Goal: Task Accomplishment & Management: Manage account settings

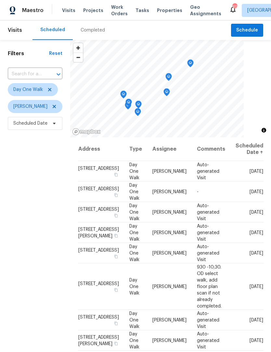
click at [120, 14] on span "Work Orders" at bounding box center [119, 10] width 17 height 13
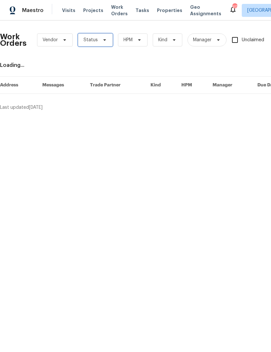
click at [104, 41] on icon at bounding box center [104, 39] width 5 height 5
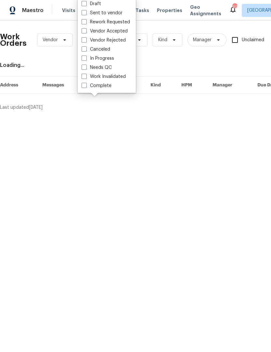
click at [85, 70] on span at bounding box center [84, 67] width 5 height 5
click at [85, 69] on input "Needs QC" at bounding box center [84, 66] width 4 height 4
checkbox input "true"
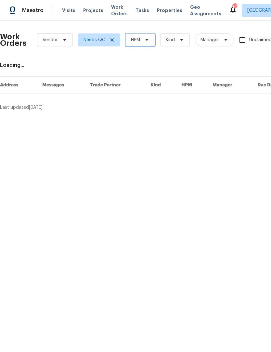
click at [150, 42] on span "HPM" at bounding box center [140, 39] width 30 height 13
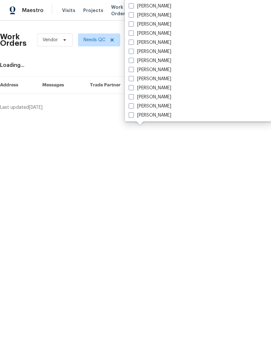
scroll to position [422, 0]
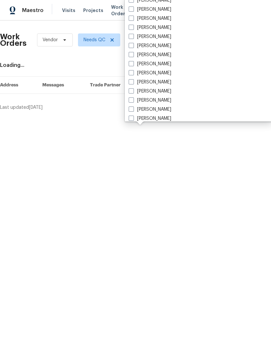
click at [133, 57] on span at bounding box center [131, 54] width 5 height 5
click at [133, 56] on input "[PERSON_NAME]" at bounding box center [131, 54] width 4 height 4
checkbox input "true"
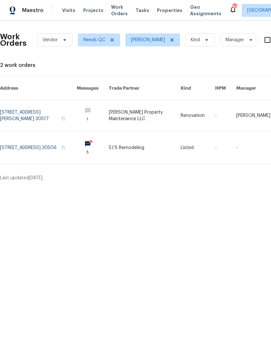
click at [90, 116] on link at bounding box center [93, 115] width 32 height 31
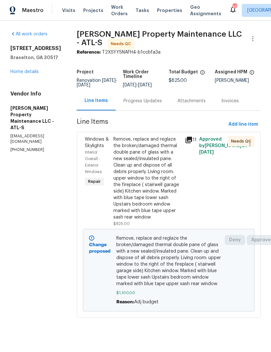
click at [30, 73] on link "Home details" at bounding box center [24, 72] width 28 height 5
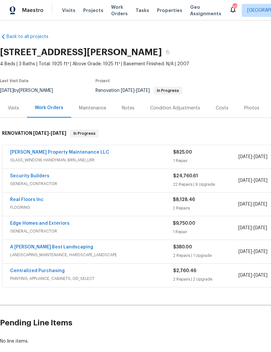
click at [114, 15] on span "Work Orders" at bounding box center [119, 10] width 17 height 13
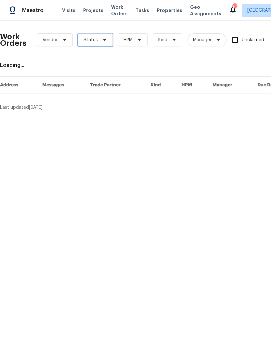
click at [105, 39] on icon at bounding box center [104, 39] width 5 height 5
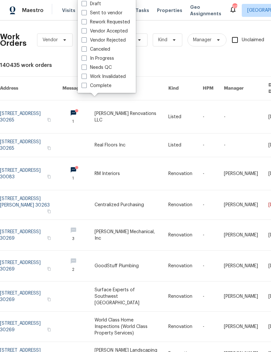
click at [84, 79] on label "Work Invalidated" at bounding box center [104, 76] width 44 height 6
click at [84, 78] on input "Work Invalidated" at bounding box center [84, 75] width 4 height 4
checkbox input "true"
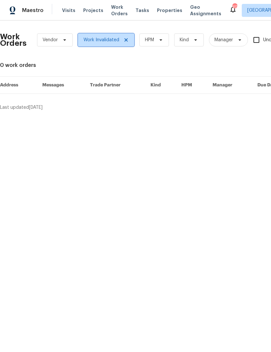
click at [123, 41] on icon at bounding box center [125, 39] width 5 height 5
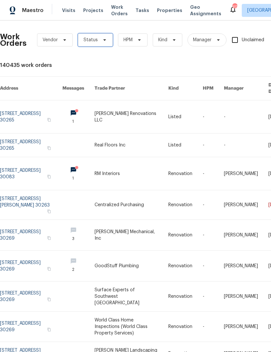
click at [105, 40] on icon at bounding box center [104, 39] width 5 height 5
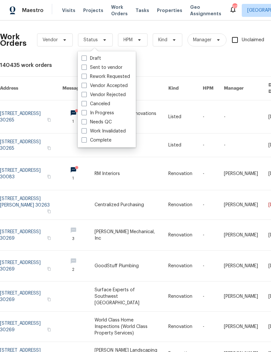
click at [85, 123] on span at bounding box center [84, 121] width 5 height 5
click at [85, 123] on input "Needs QC" at bounding box center [84, 121] width 4 height 4
checkbox input "true"
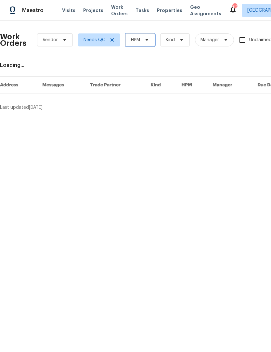
click at [150, 42] on span "HPM" at bounding box center [140, 39] width 30 height 13
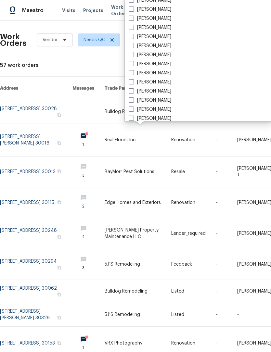
scroll to position [412, 0]
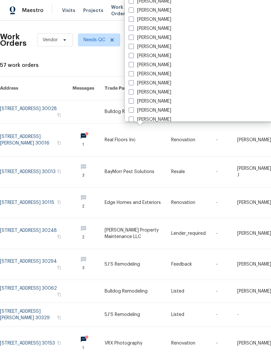
click at [134, 64] on label "[PERSON_NAME]" at bounding box center [150, 65] width 43 height 6
click at [133, 64] on input "[PERSON_NAME]" at bounding box center [131, 64] width 4 height 4
checkbox input "true"
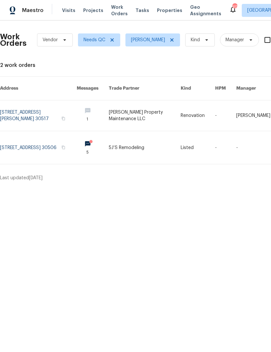
click at [143, 138] on link at bounding box center [145, 147] width 72 height 33
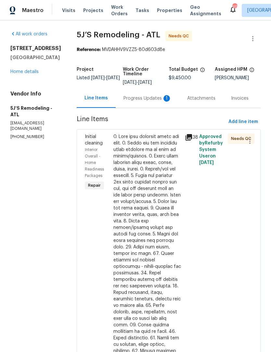
click at [158, 98] on div "Progress Updates 1" at bounding box center [147, 98] width 48 height 6
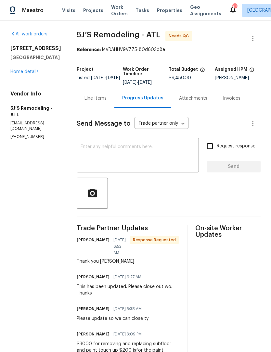
click at [97, 101] on div "Line Items" at bounding box center [95, 98] width 22 height 6
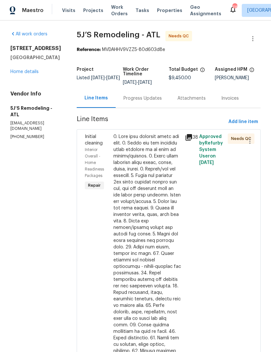
click at [151, 170] on div at bounding box center [147, 289] width 68 height 312
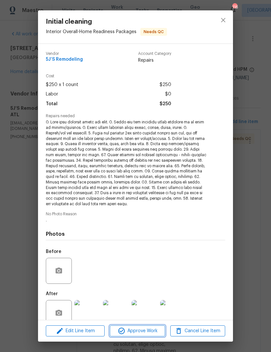
click at [140, 330] on span "Approve Work" at bounding box center [137, 331] width 51 height 8
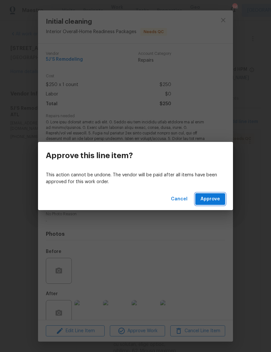
click at [220, 202] on span "Approve" at bounding box center [209, 199] width 19 height 8
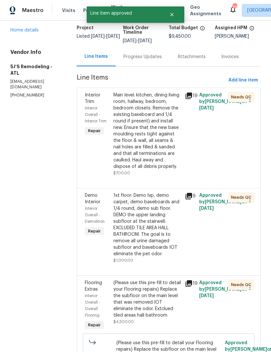
scroll to position [44, 0]
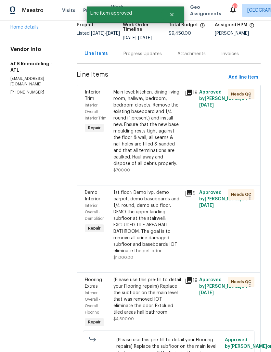
click at [156, 147] on div "Main level: kitchen, dining living room, hallway, bedroom, bedroom closets. Rem…" at bounding box center [147, 128] width 68 height 78
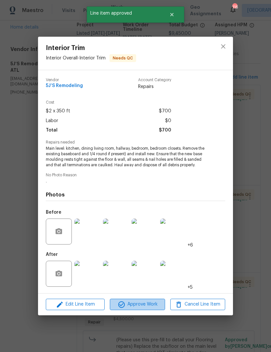
click at [153, 307] on span "Approve Work" at bounding box center [137, 304] width 51 height 8
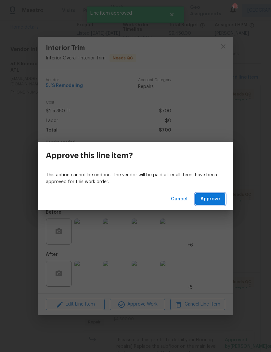
click at [219, 201] on span "Approve" at bounding box center [209, 199] width 19 height 8
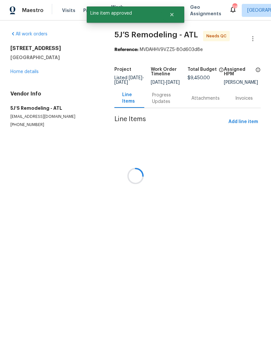
scroll to position [0, 0]
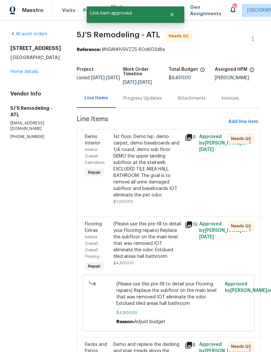
click at [151, 155] on div "1st floor: Demo lvp, demo carpet, demo baseboards and 1/4 round, demo sub floor…" at bounding box center [147, 165] width 68 height 65
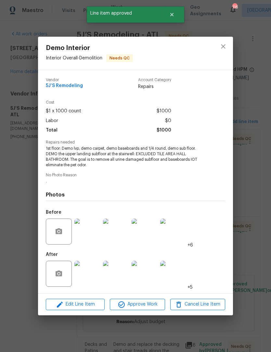
click at [92, 281] on img at bounding box center [87, 274] width 26 height 26
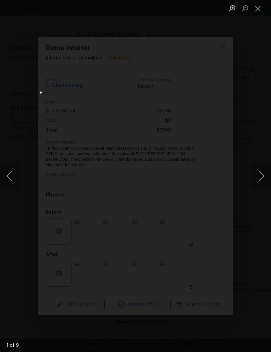
click at [260, 179] on button "Next image" at bounding box center [260, 176] width 19 height 26
click at [263, 182] on button "Next image" at bounding box center [260, 176] width 19 height 26
click at [262, 181] on button "Next image" at bounding box center [260, 176] width 19 height 26
click at [262, 182] on button "Next image" at bounding box center [260, 176] width 19 height 26
click at [263, 184] on button "Next image" at bounding box center [260, 176] width 19 height 26
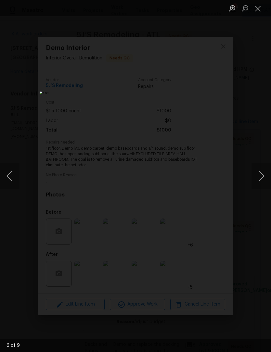
click at [261, 185] on button "Next image" at bounding box center [260, 176] width 19 height 26
click at [258, 178] on button "Next image" at bounding box center [260, 176] width 19 height 26
click at [260, 180] on button "Next image" at bounding box center [260, 176] width 19 height 26
click at [259, 181] on button "Next image" at bounding box center [260, 176] width 19 height 26
click at [262, 181] on button "Next image" at bounding box center [260, 176] width 19 height 26
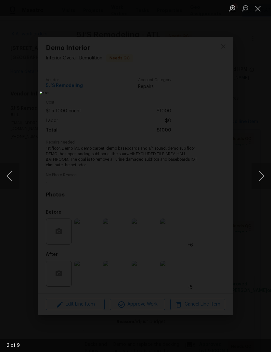
click at [262, 179] on button "Next image" at bounding box center [260, 176] width 19 height 26
click at [263, 178] on button "Next image" at bounding box center [260, 176] width 19 height 26
click at [261, 180] on button "Next image" at bounding box center [260, 176] width 19 height 26
click at [262, 180] on button "Next image" at bounding box center [260, 176] width 19 height 26
click at [257, 10] on button "Close lightbox" at bounding box center [257, 8] width 13 height 11
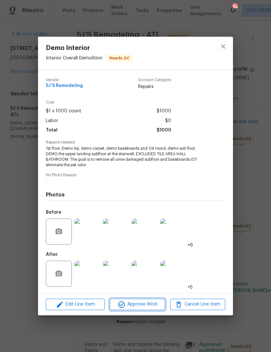
click at [147, 307] on span "Approve Work" at bounding box center [137, 304] width 51 height 8
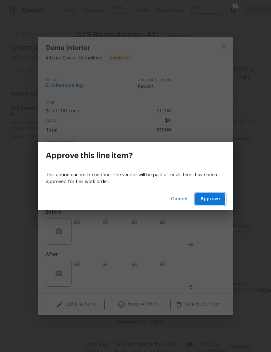
click at [216, 199] on span "Approve" at bounding box center [209, 199] width 19 height 8
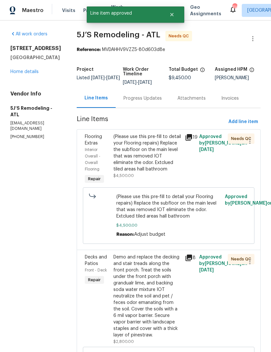
click at [164, 152] on div "(Please use this pre-fill to detail your Flooring repairs) Replace the subfloor…" at bounding box center [147, 152] width 68 height 39
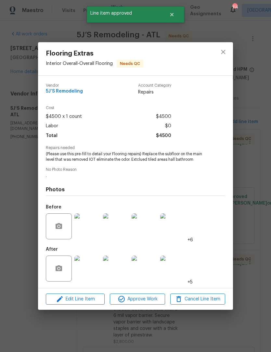
click at [93, 274] on img at bounding box center [87, 269] width 26 height 26
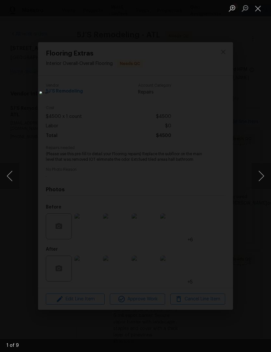
click at [258, 182] on button "Next image" at bounding box center [260, 176] width 19 height 26
click at [259, 182] on button "Next image" at bounding box center [260, 176] width 19 height 26
click at [260, 179] on button "Next image" at bounding box center [260, 176] width 19 height 26
click at [263, 182] on button "Next image" at bounding box center [260, 176] width 19 height 26
click at [260, 181] on button "Next image" at bounding box center [260, 176] width 19 height 26
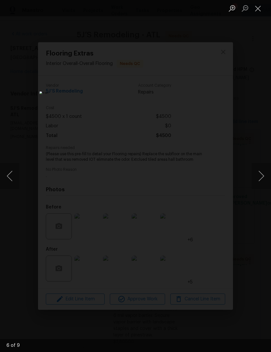
click at [260, 183] on button "Next image" at bounding box center [260, 176] width 19 height 26
click at [260, 7] on button "Close lightbox" at bounding box center [257, 8] width 13 height 11
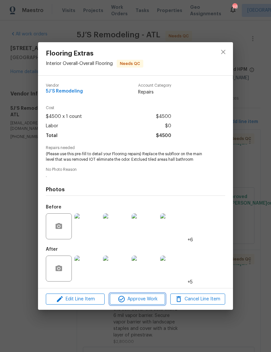
click at [154, 298] on span "Approve Work" at bounding box center [137, 299] width 51 height 8
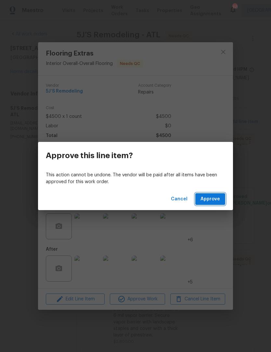
click at [218, 197] on span "Approve" at bounding box center [209, 199] width 19 height 8
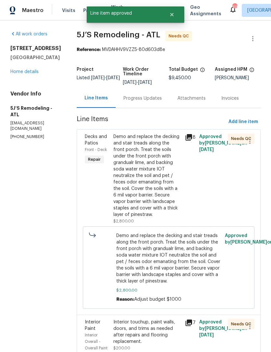
click at [177, 177] on div "Demo and replace the decking and stair treads along the front porch. Treat the …" at bounding box center [147, 175] width 68 height 84
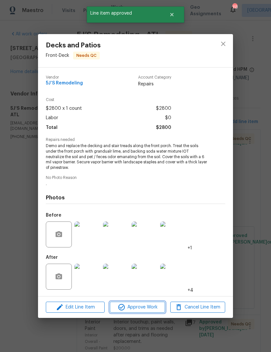
click at [149, 305] on span "Approve Work" at bounding box center [137, 307] width 51 height 8
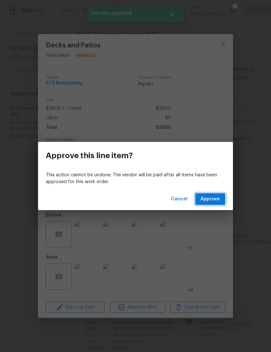
click at [215, 200] on span "Approve" at bounding box center [209, 199] width 19 height 8
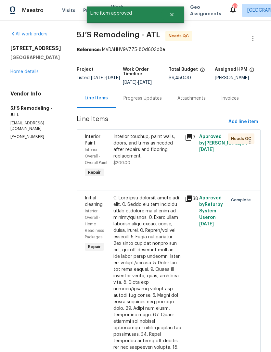
click at [164, 151] on div "Interior touchup, paint walls, doors, and trims as needed after repairs and flo…" at bounding box center [147, 146] width 68 height 26
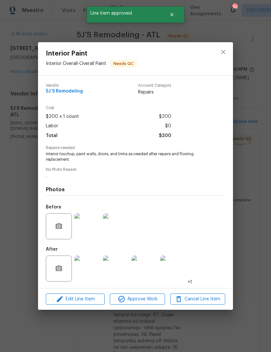
click at [91, 273] on img at bounding box center [87, 269] width 26 height 26
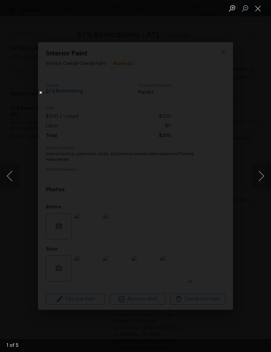
click at [259, 184] on button "Next image" at bounding box center [260, 176] width 19 height 26
click at [260, 184] on button "Next image" at bounding box center [260, 176] width 19 height 26
click at [260, 183] on button "Next image" at bounding box center [260, 176] width 19 height 26
click at [261, 6] on button "Close lightbox" at bounding box center [257, 8] width 13 height 11
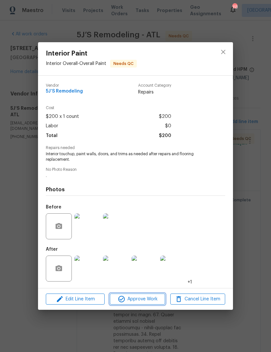
click at [148, 299] on span "Approve Work" at bounding box center [137, 299] width 51 height 8
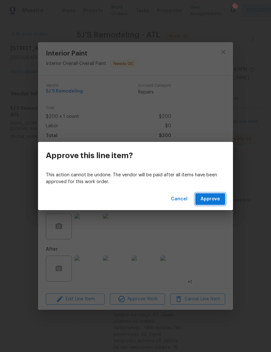
click at [217, 201] on span "Approve" at bounding box center [209, 199] width 19 height 8
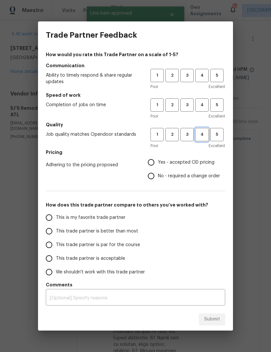
click at [203, 137] on span "4" at bounding box center [202, 134] width 12 height 7
click at [202, 109] on button "4" at bounding box center [201, 104] width 13 height 13
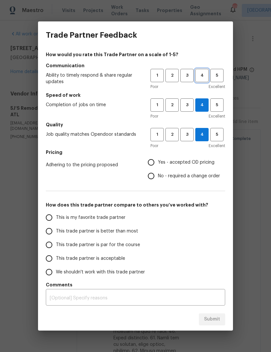
click at [205, 78] on span "4" at bounding box center [202, 75] width 12 height 7
click at [155, 165] on input "Yes - accepted OD pricing" at bounding box center [151, 163] width 14 height 14
radio input "true"
click at [56, 219] on input "This is my favorite trade partner" at bounding box center [49, 218] width 14 height 14
radio input "false"
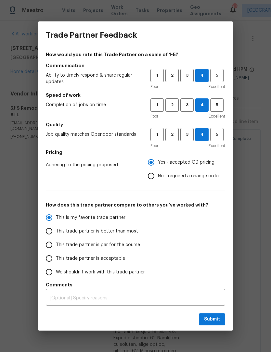
click at [48, 231] on input "This trade partner is better than most" at bounding box center [49, 231] width 14 height 14
radio input "false"
click at [154, 176] on input "No - required a change order" at bounding box center [151, 176] width 14 height 14
radio input "false"
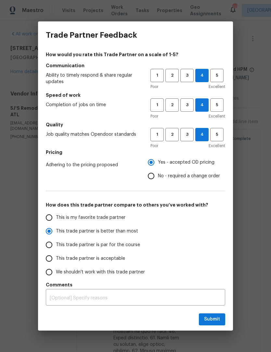
radio input "true"
click at [215, 324] on button "Submit" at bounding box center [212, 319] width 26 height 12
radio input "false"
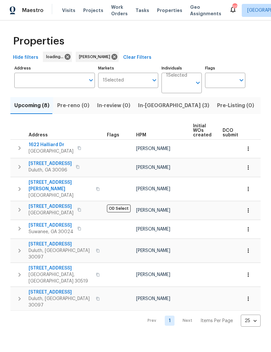
click at [153, 110] on button "In-reno (3)" at bounding box center [173, 105] width 79 height 17
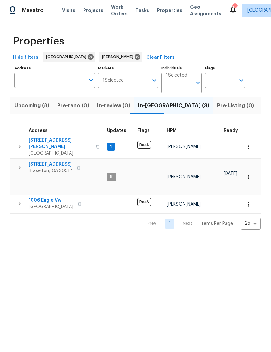
click at [39, 197] on span "1006 Eagle Vw" at bounding box center [51, 200] width 45 height 6
click at [37, 161] on span "9036 Lexington Ct" at bounding box center [51, 164] width 44 height 6
click at [40, 137] on span "5028 Nichols Dr" at bounding box center [60, 143] width 63 height 13
click at [40, 110] on span "Upcoming (8)" at bounding box center [31, 105] width 35 height 9
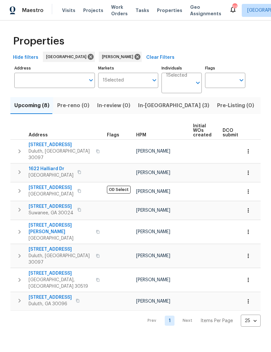
click at [35, 167] on span "1622 Halliard Dr" at bounding box center [51, 169] width 45 height 6
click at [38, 191] on span "Gainesville, GA 30507" at bounding box center [51, 194] width 45 height 6
click at [39, 222] on span "5049 Holly Hock Dr" at bounding box center [60, 228] width 63 height 13
click at [43, 203] on span "2680 Factor Walk Blvd" at bounding box center [51, 206] width 45 height 6
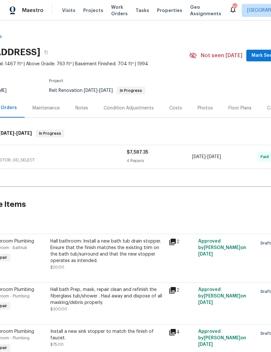
scroll to position [0, 46]
click at [259, 54] on span "Mark Seen" at bounding box center [263, 56] width 24 height 8
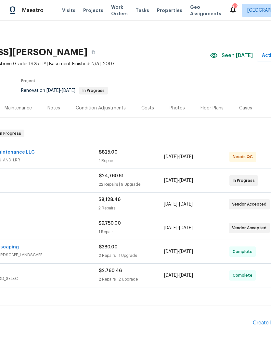
scroll to position [0, 74]
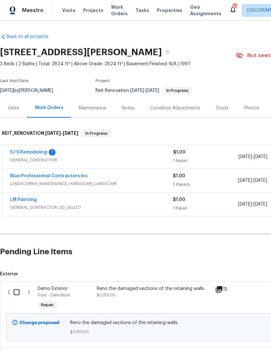
click at [21, 150] on link "5J’S Remodeling" at bounding box center [28, 152] width 37 height 5
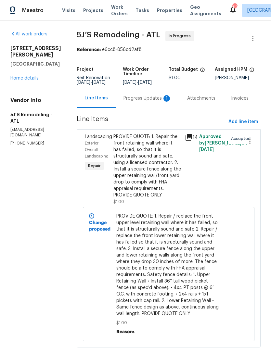
click at [159, 102] on div "Progress Updates 1" at bounding box center [147, 98] width 48 height 6
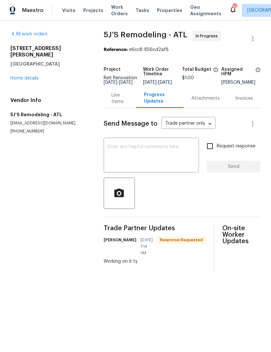
click at [167, 158] on textarea at bounding box center [151, 156] width 87 height 23
click at [31, 76] on link "Home details" at bounding box center [24, 78] width 28 height 5
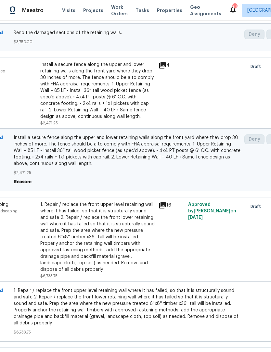
scroll to position [290, 57]
click at [239, 260] on div "Approved by [PERSON_NAME] on [DATE]" at bounding box center [215, 240] width 59 height 82
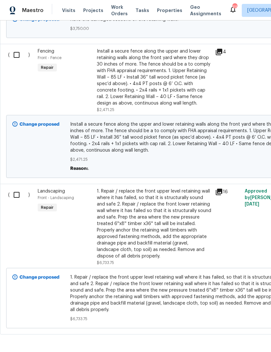
scroll to position [303, 0]
click at [252, 242] on div "Approved by [PERSON_NAME] on [DATE]" at bounding box center [272, 227] width 59 height 82
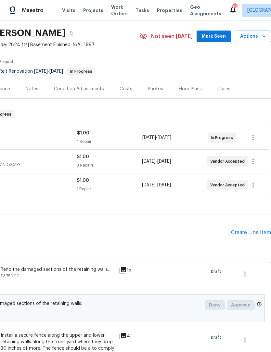
scroll to position [19, 96]
click at [226, 39] on span "Mark Seen" at bounding box center [214, 36] width 24 height 8
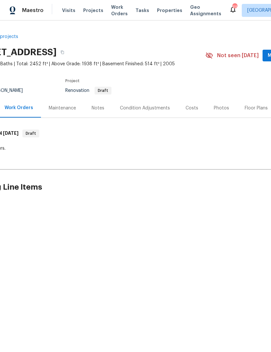
scroll to position [0, 66]
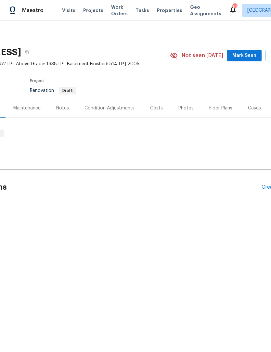
click at [247, 59] on button "Mark Seen" at bounding box center [244, 56] width 34 height 12
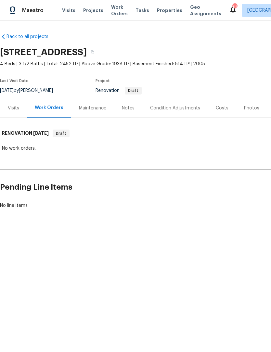
scroll to position [0, 0]
click at [134, 112] on div "Notes" at bounding box center [128, 107] width 28 height 19
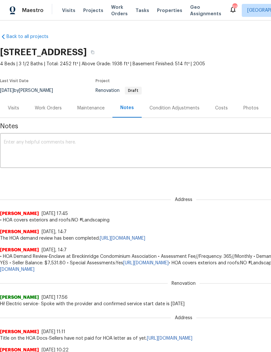
click at [185, 144] on textarea at bounding box center [183, 151] width 359 height 23
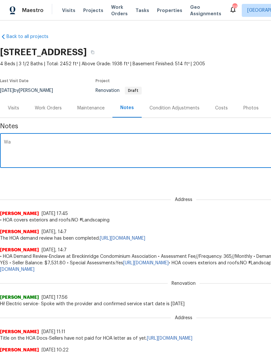
type textarea "W"
click at [102, 143] on textarea "Reviewed upcoming. It appears closing DCO delayed" at bounding box center [183, 151] width 359 height 23
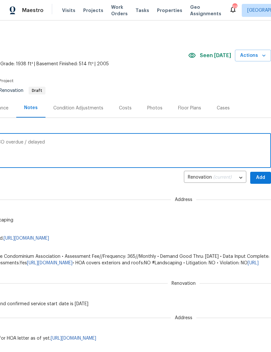
scroll to position [0, 96]
type textarea "Reviewed upcoming. It appears closing DCO overdue / delayed"
click at [264, 179] on span "Add" at bounding box center [260, 178] width 10 height 8
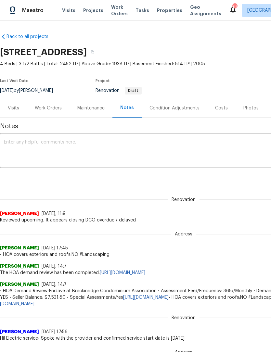
scroll to position [0, 0]
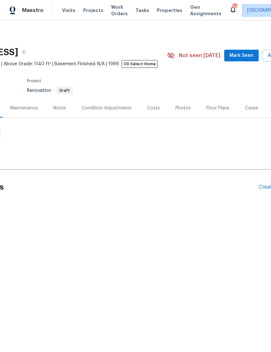
scroll to position [0, 75]
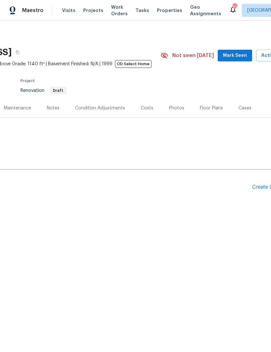
click at [237, 56] on span "Mark Seen" at bounding box center [235, 56] width 24 height 8
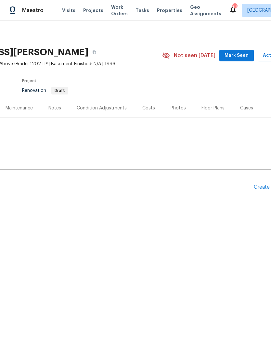
scroll to position [0, 89]
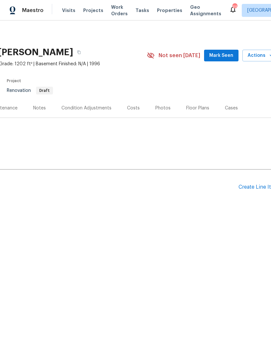
click at [225, 57] on span "Mark Seen" at bounding box center [221, 56] width 24 height 8
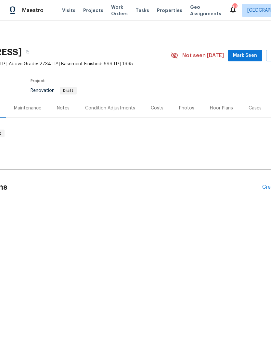
scroll to position [0, 82]
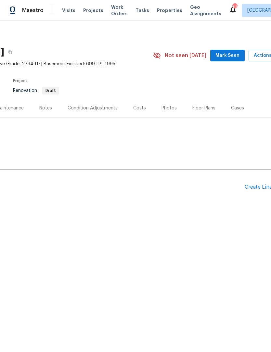
click at [236, 57] on span "Mark Seen" at bounding box center [227, 56] width 24 height 8
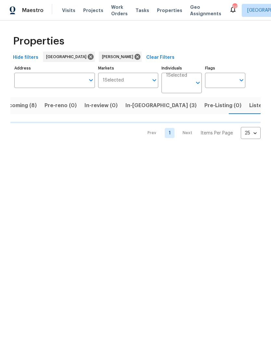
scroll to position [0, 13]
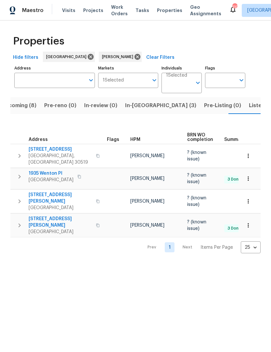
click at [53, 153] on span "3519 Cast Palm Dr" at bounding box center [60, 149] width 63 height 6
click at [50, 147] on span "[STREET_ADDRESS]" at bounding box center [60, 149] width 63 height 6
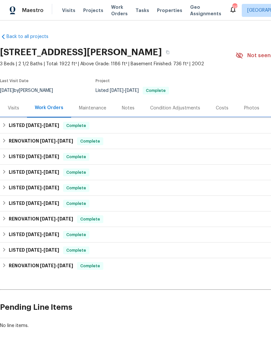
click at [10, 127] on h6 "LISTED [DATE] - [DATE]" at bounding box center [34, 126] width 50 height 8
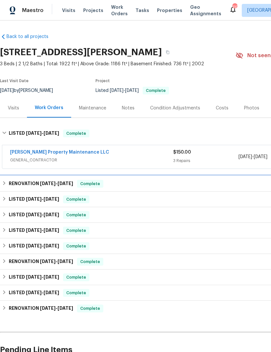
click at [9, 185] on h6 "RENOVATION [DATE] - [DATE]" at bounding box center [41, 184] width 64 height 8
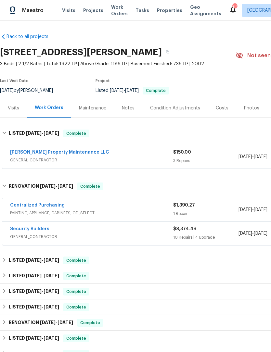
click at [43, 229] on link "Security Builders" at bounding box center [29, 229] width 39 height 5
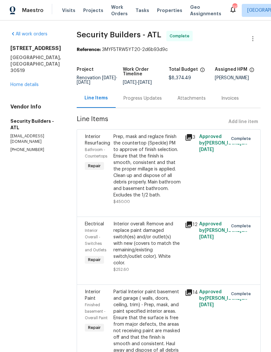
click at [161, 102] on div "Progress Updates" at bounding box center [142, 98] width 38 height 6
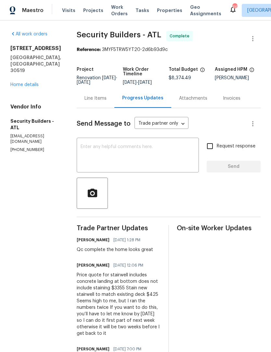
click at [107, 102] on div "Line Items" at bounding box center [95, 98] width 22 height 6
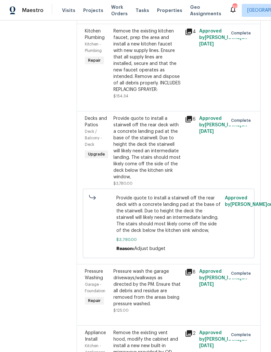
scroll to position [466, 0]
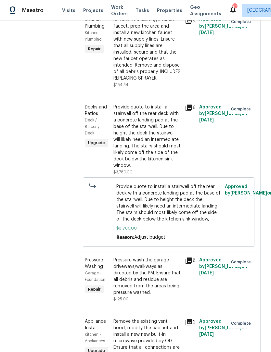
click at [159, 169] on div "Provide quote to install a stairwell off the rear deck with a concrete landing …" at bounding box center [147, 136] width 68 height 65
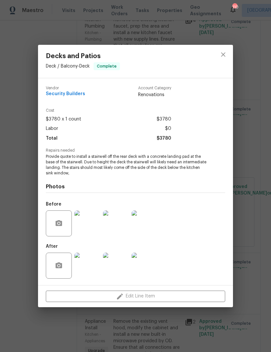
click at [124, 226] on img at bounding box center [116, 223] width 26 height 26
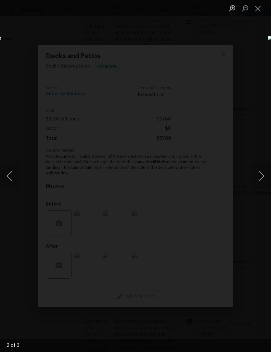
click at [261, 11] on button "Close lightbox" at bounding box center [257, 8] width 13 height 11
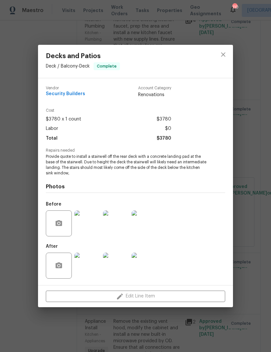
click at [84, 267] on img at bounding box center [87, 266] width 26 height 26
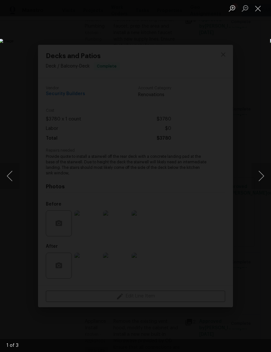
click at [262, 181] on button "Next image" at bounding box center [260, 176] width 19 height 26
click at [264, 178] on button "Next image" at bounding box center [260, 176] width 19 height 26
click at [263, 178] on button "Next image" at bounding box center [260, 176] width 19 height 26
click at [261, 181] on button "Next image" at bounding box center [260, 176] width 19 height 26
click at [259, 9] on button "Close lightbox" at bounding box center [257, 8] width 13 height 11
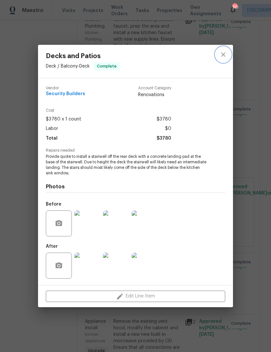
click at [224, 53] on icon "close" at bounding box center [223, 54] width 4 height 4
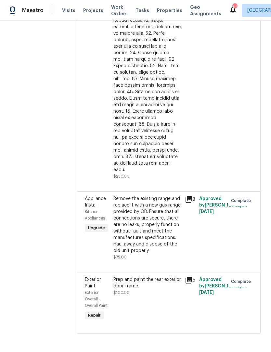
scroll to position [1366, 0]
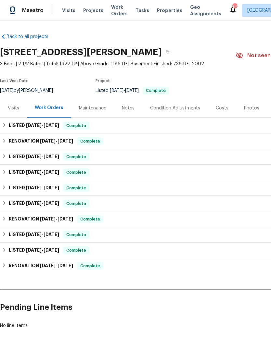
click at [252, 107] on div "Photos" at bounding box center [251, 108] width 15 height 6
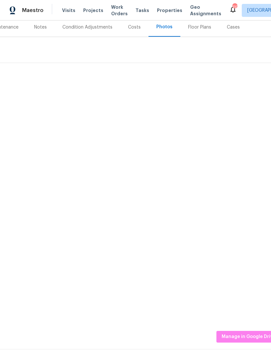
scroll to position [81, 84]
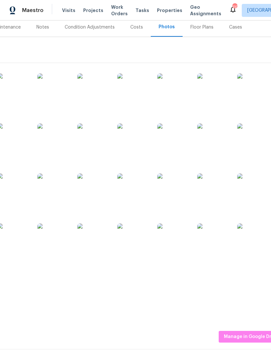
click at [99, 190] on img at bounding box center [93, 189] width 32 height 32
